Goal: Communication & Community: Ask a question

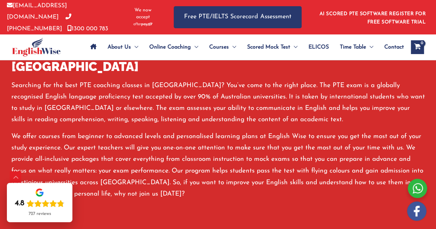
scroll to position [487, 0]
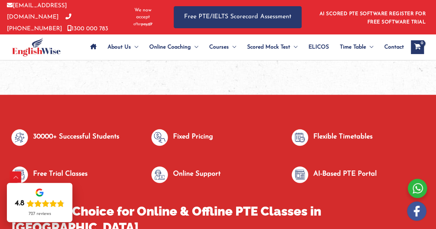
scroll to position [326, 0]
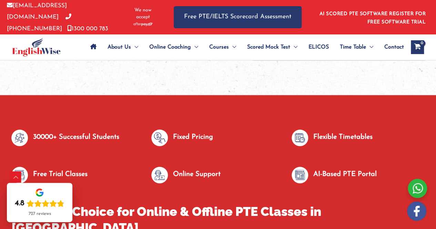
click at [168, 135] on div at bounding box center [162, 140] width 22 height 21
click at [184, 135] on p "Fixed Pricing" at bounding box center [193, 137] width 40 height 11
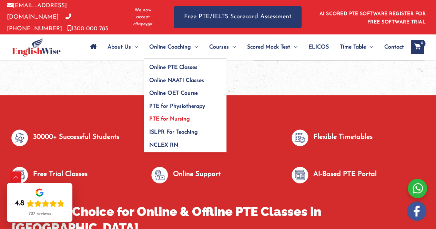
click at [161, 118] on span "PTE for Nursing" at bounding box center [169, 119] width 41 height 6
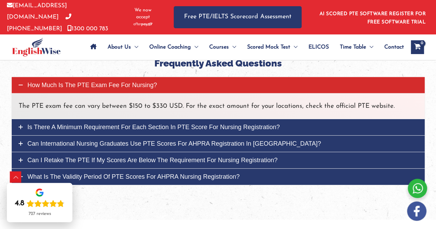
scroll to position [2273, 0]
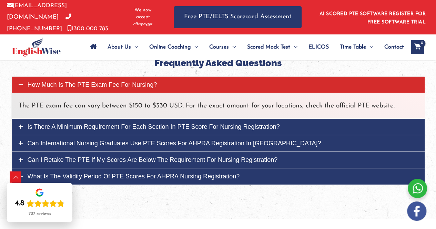
click at [282, 119] on link "Is there a minimum requirement for each section in PTE score for nursing regist…" at bounding box center [218, 127] width 413 height 16
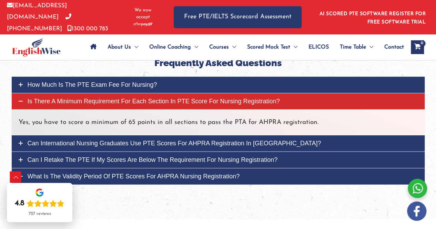
click at [280, 93] on link "Is there a minimum requirement for each section in PTE score for nursing regist…" at bounding box center [218, 101] width 413 height 16
click at [18, 93] on link "Is there a minimum requirement for each section in PTE score for nursing regist…" at bounding box center [218, 101] width 413 height 16
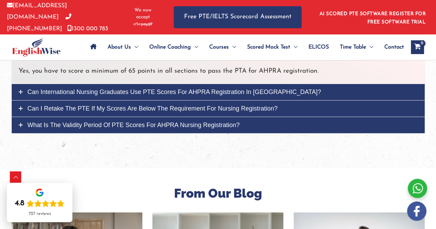
scroll to position [2324, 0]
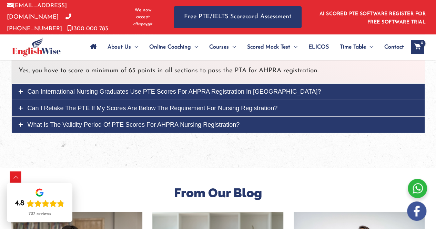
click at [101, 121] on span "What is the validity period of PTE scores for AHPRA nursing registration?" at bounding box center [134, 124] width 212 height 7
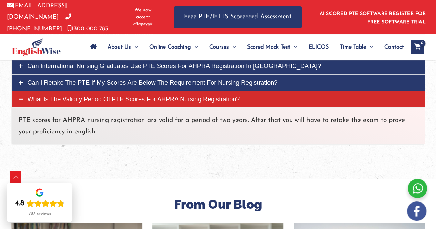
click at [21, 97] on icon at bounding box center [21, 99] width 4 height 4
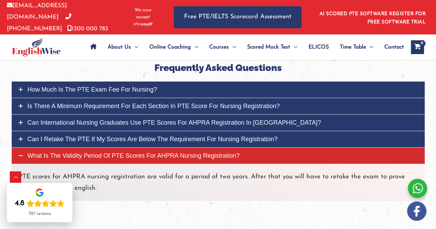
scroll to position [2265, 0]
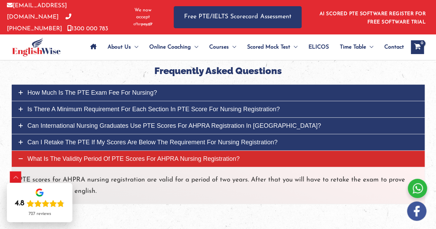
click at [91, 89] on span "How much is the PTE exam fee for Nursing?" at bounding box center [93, 92] width 130 height 7
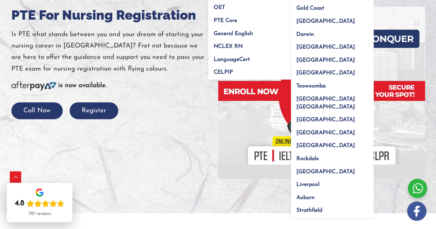
scroll to position [111, 0]
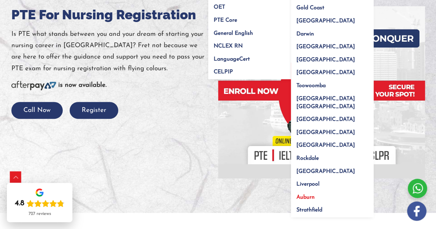
click at [304, 190] on link "Auburn" at bounding box center [332, 194] width 83 height 13
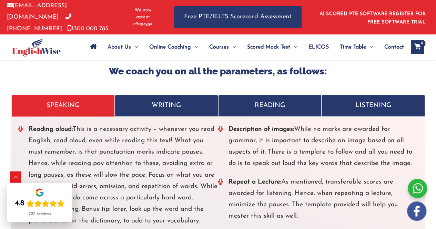
scroll to position [2282, 0]
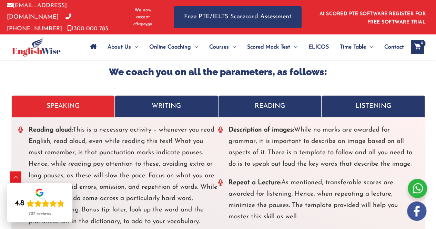
click at [183, 101] on p "WRITING" at bounding box center [166, 106] width 92 height 11
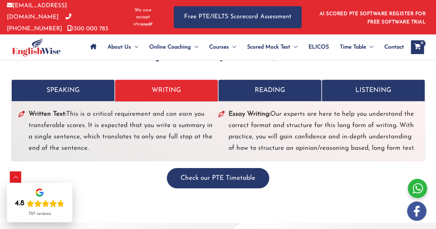
scroll to position [2299, 0]
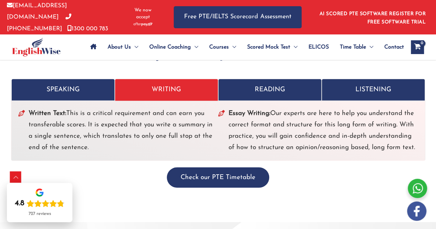
click at [242, 79] on link "READING" at bounding box center [269, 90] width 103 height 22
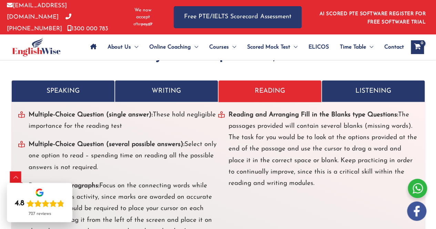
scroll to position [2297, 0]
click at [387, 85] on p "LISTENING" at bounding box center [373, 90] width 92 height 11
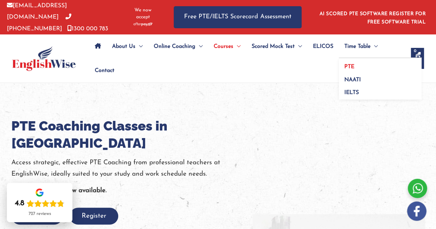
click at [359, 63] on link "PTE" at bounding box center [380, 64] width 83 height 13
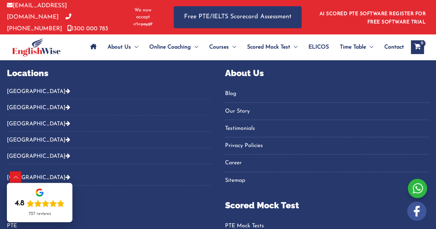
scroll to position [690, 0]
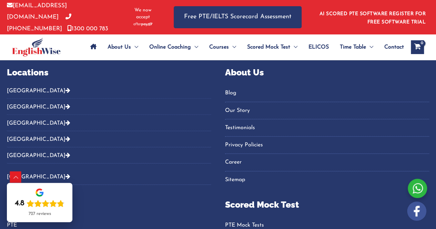
click at [191, 91] on button "[GEOGRAPHIC_DATA]" at bounding box center [109, 92] width 204 height 11
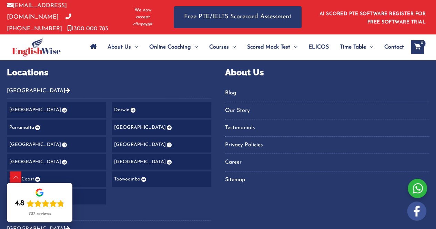
click at [61, 108] on icon "Footer Widget 2" at bounding box center [64, 110] width 6 height 5
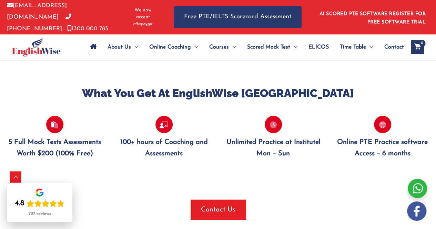
scroll to position [687, 0]
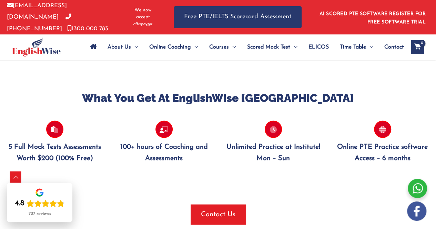
drag, startPoint x: 50, startPoint y: 120, endPoint x: 49, endPoint y: 129, distance: 9.3
click at [49, 129] on div "5 Full Mock Tests Assessments Worth $200 (100% Free)" at bounding box center [54, 143] width 99 height 44
click at [49, 142] on p "5 Full Mock Tests Assessments Worth $200 (100% Free)" at bounding box center [54, 153] width 99 height 23
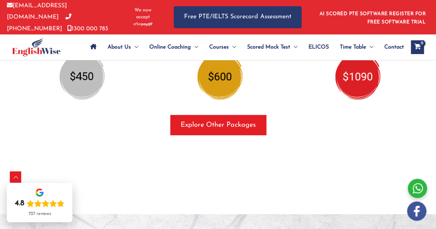
scroll to position [961, 0]
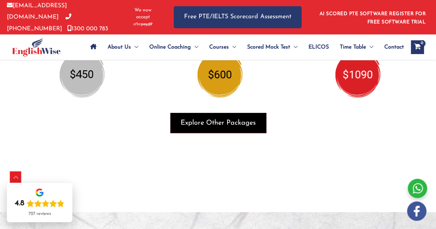
click at [203, 118] on span "Explore Other Packages" at bounding box center [217, 123] width 75 height 10
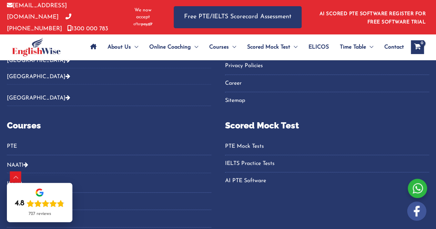
scroll to position [727, 0]
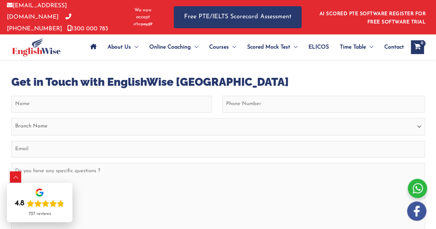
scroll to position [2740, 0]
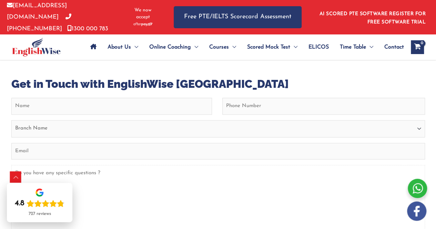
click at [116, 165] on textarea "Do you have any specific questions ?" at bounding box center [217, 202] width 413 height 75
click at [94, 165] on textarea "Do you have any specific questions ?" at bounding box center [217, 202] width 413 height 75
click at [97, 98] on input "First" at bounding box center [111, 106] width 200 height 17
click at [257, 98] on input "Phone (Required)" at bounding box center [323, 106] width 203 height 17
click at [203, 98] on input "Fritzie" at bounding box center [111, 106] width 200 height 17
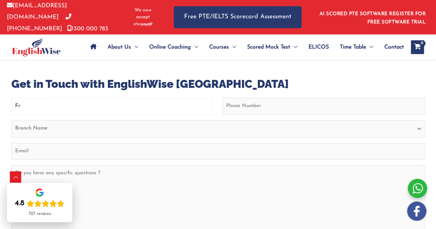
type input "F"
type input "Fritzie"
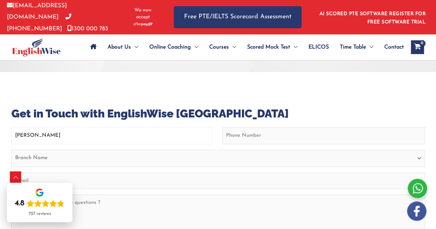
scroll to position [2710, 0]
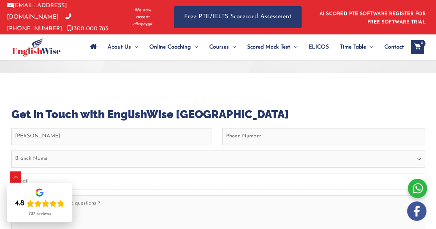
click at [133, 173] on input "Email (Required)" at bounding box center [217, 181] width 413 height 17
click at [133, 138] on div "Email This field is for validation purposes and should be left unchanged. This …" at bounding box center [217, 217] width 413 height 178
click at [136, 151] on select "Branch Name Sydney Parramatta Melbourne Brisbane Gold Coast Perth Darwin Adelai…" at bounding box center [217, 159] width 413 height 17
select select "Parramatta"
click at [11, 151] on select "Branch Name Sydney Parramatta Melbourne Brisbane Gold Coast Perth Darwin Adelai…" at bounding box center [217, 159] width 413 height 17
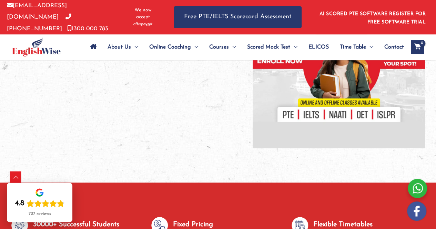
scroll to position [0, 0]
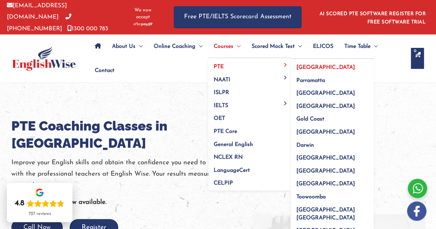
click at [233, 62] on link "PTE" at bounding box center [249, 64] width 83 height 13
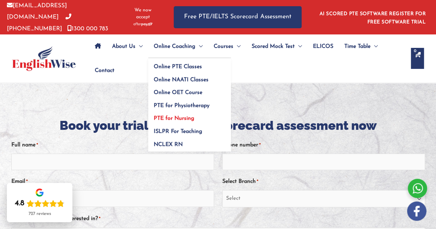
click at [176, 117] on span "PTE for Nursing" at bounding box center [174, 119] width 41 height 6
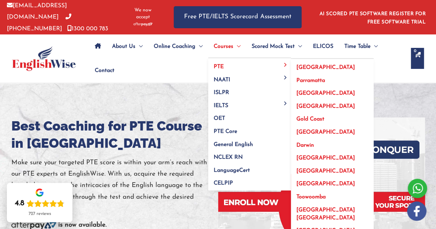
click at [309, 78] on span "Parramatta" at bounding box center [310, 81] width 29 height 6
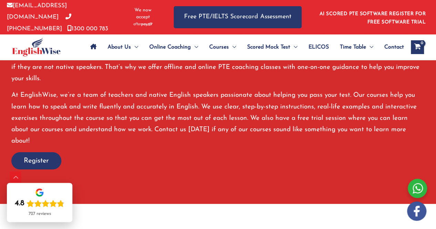
scroll to position [1262, 0]
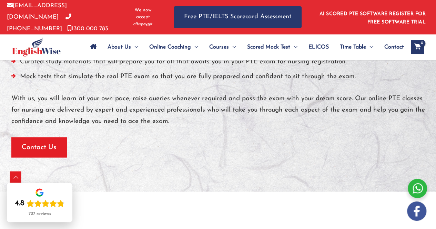
scroll to position [670, 0]
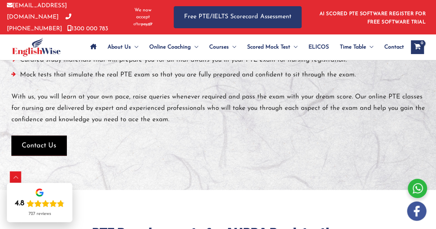
click at [49, 148] on span "button" at bounding box center [38, 146] width 55 height 20
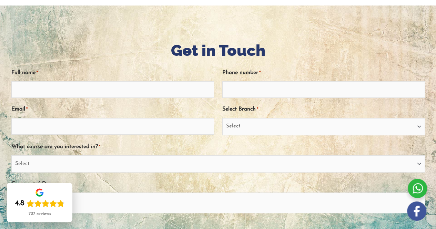
select select "Sydney Parramatta"
click at [222, 118] on select "Select [GEOGRAPHIC_DATA] [GEOGRAPHIC_DATA] [GEOGRAPHIC_DATA] EnglishWise Global…" at bounding box center [323, 126] width 203 height 17
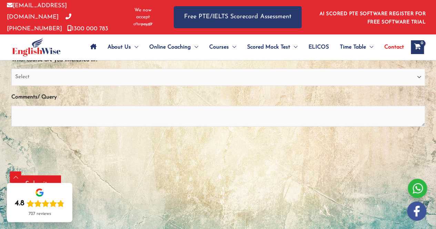
scroll to position [165, 0]
click at [55, 117] on textarea "Comments/ Query" at bounding box center [217, 115] width 413 height 21
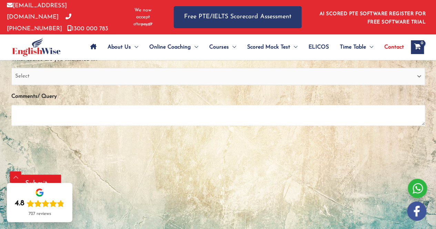
click at [55, 117] on textarea "Comments/ Query" at bounding box center [217, 115] width 413 height 21
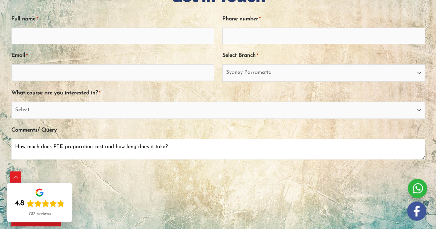
scroll to position [109, 0]
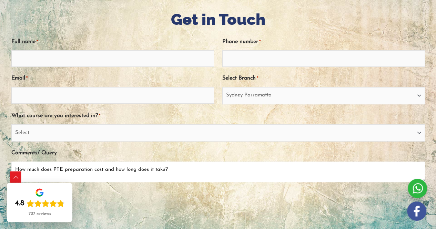
type textarea "How much does PTE preparation cost and how long does it take?"
click at [171, 56] on input "Full name *" at bounding box center [112, 58] width 203 height 17
type input "Z"
click at [37, 55] on input "[PERSON_NAME]" at bounding box center [112, 58] width 203 height 17
type input "[PERSON_NAME]"
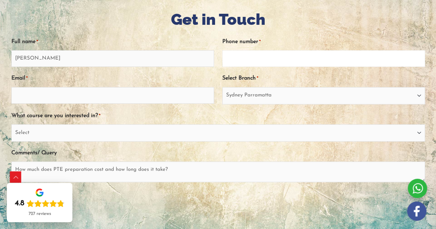
click at [294, 53] on input "Phone number *" at bounding box center [323, 58] width 203 height 17
click at [294, 53] on input "0480" at bounding box center [323, 58] width 203 height 17
type input "0480610745"
click at [163, 93] on input "Email *" at bounding box center [112, 95] width 203 height 17
type input "[EMAIL_ADDRESS][DOMAIN_NAME]"
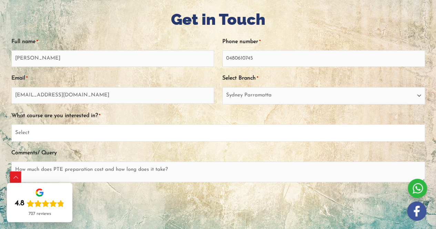
click at [147, 130] on select "Select PTE NAATI IELTS OET General English" at bounding box center [217, 132] width 413 height 17
select select "PTE"
click at [11, 124] on select "Select PTE NAATI IELTS OET General English" at bounding box center [217, 132] width 413 height 17
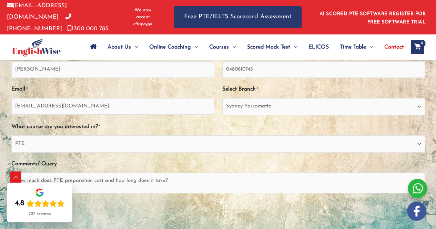
scroll to position [129, 0]
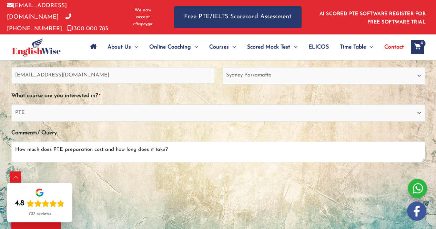
click at [53, 149] on textarea "How much does PTE preparation cost and how long does it take?" at bounding box center [217, 152] width 413 height 21
click at [91, 146] on textarea "How much does PTE preparation cost and how long does it take?" at bounding box center [217, 152] width 413 height 21
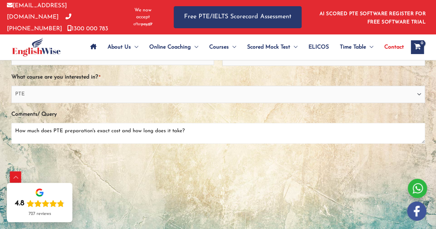
scroll to position [152, 0]
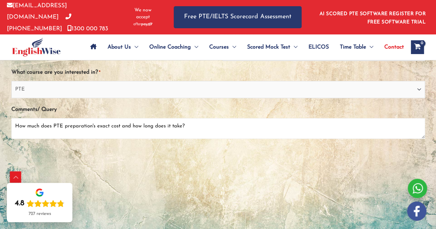
click at [16, 122] on textarea "How much does PTE preparation's exact cost and how long does it take?" at bounding box center [217, 128] width 413 height 21
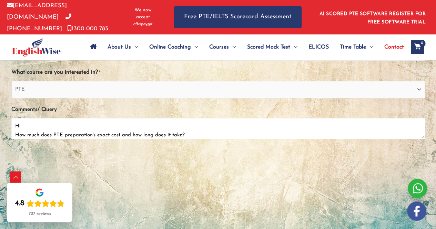
click at [25, 123] on textarea "Hi How much does PTE preparation's exact cost and how long does it take?" at bounding box center [217, 128] width 413 height 21
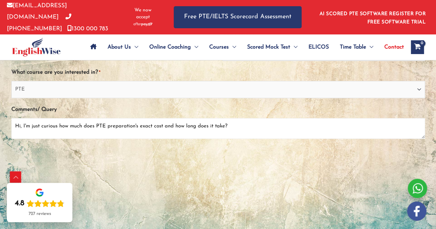
click at [136, 124] on textarea "Hi, I'm just curious how much does PTE preparation's exact cost and how long do…" at bounding box center [217, 128] width 413 height 21
click at [105, 122] on textarea "Hi, I'm just curious how much does PTE preparation's exact cost and how long do…" at bounding box center [217, 128] width 413 height 21
click at [89, 123] on textarea "Hi, I'm just curious how much does PTE course preparation's exact cost and how …" at bounding box center [217, 128] width 413 height 21
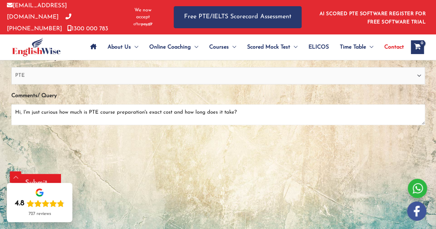
click at [234, 109] on textarea "Hi, I'm just curious how much is PTE course preparation's exact cost and how lo…" at bounding box center [217, 114] width 413 height 21
click at [230, 108] on textarea "Hi, I'm just curious how much is PTE course preparation's exact cost and how lo…" at bounding box center [217, 114] width 413 height 21
drag, startPoint x: 245, startPoint y: 112, endPoint x: 22, endPoint y: 124, distance: 222.8
click at [22, 124] on div "Hi, I'm just curious how much is PTE course preparation's exact cost and how lo…" at bounding box center [217, 116] width 413 height 25
click at [194, 108] on textarea "Hi, I'm just curious how much is PTE course preparation's exact cost and how lo…" at bounding box center [217, 114] width 413 height 21
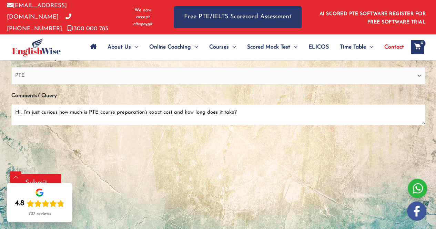
click at [220, 109] on textarea "Hi, I'm just curious how much is PTE course preparation's exact cost and how lo…" at bounding box center [217, 114] width 413 height 21
click at [270, 138] on div "0cAFcWeA6_-JuR4di0bgL7OlhC0DGUWdrNxWgdlnWjwkjKp1o8J3Rzhd_i8bjup1ku7CadGQ6WU0u2D…" at bounding box center [217, 148] width 413 height 27
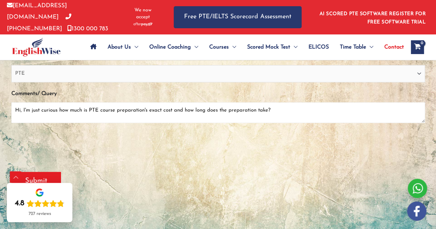
click at [275, 106] on textarea "Hi, I'm just curious how much is PTE course preparation's exact cost and how lo…" at bounding box center [217, 112] width 413 height 21
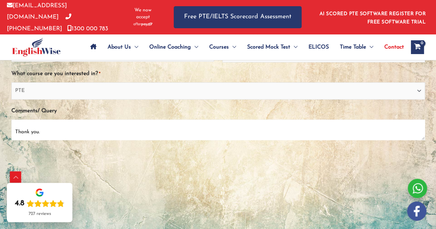
scroll to position [190, 0]
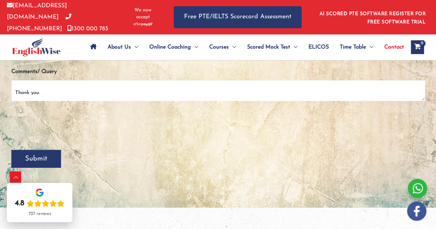
type textarea "Hi, I'm just curious how much is PTE course preparation's exact cost and how lo…"
click at [49, 158] on input "Submit" at bounding box center [36, 159] width 50 height 18
